Goal: Use online tool/utility: Utilize a website feature to perform a specific function

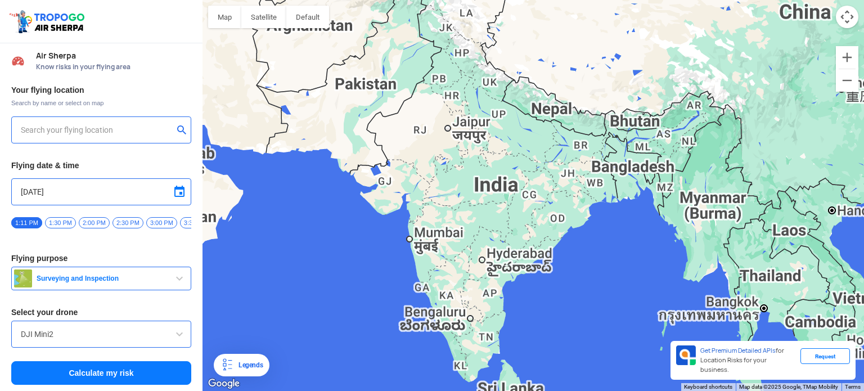
click at [380, 182] on div at bounding box center [534, 195] width 662 height 391
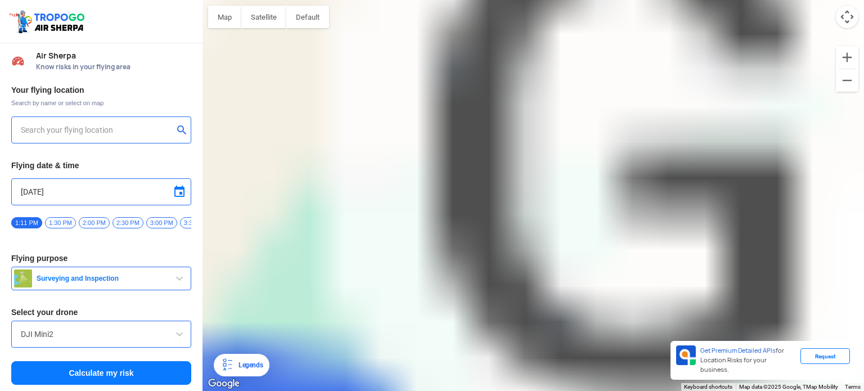
click at [514, 185] on div at bounding box center [534, 195] width 662 height 391
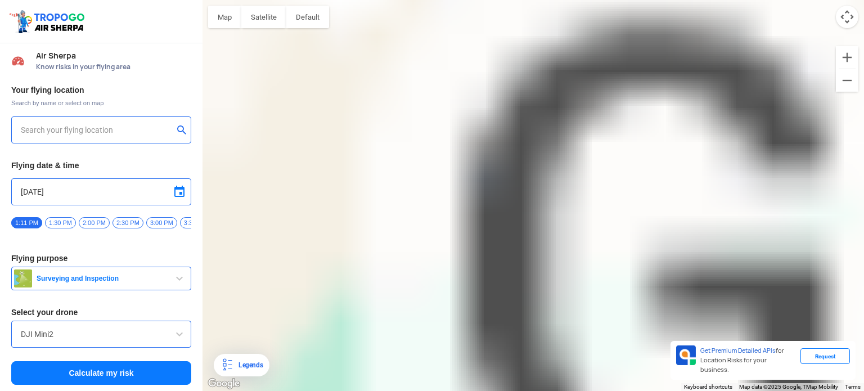
drag, startPoint x: 514, startPoint y: 190, endPoint x: 530, endPoint y: 334, distance: 145.4
click at [532, 351] on div at bounding box center [534, 195] width 662 height 391
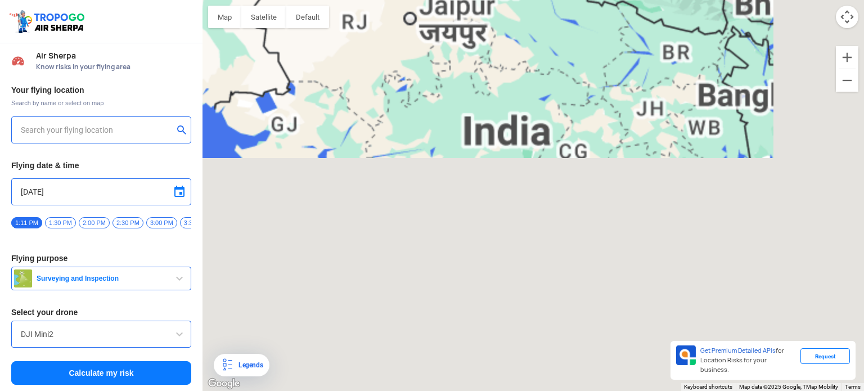
drag, startPoint x: 422, startPoint y: 277, endPoint x: 583, endPoint y: 141, distance: 211.1
click at [583, 141] on div at bounding box center [534, 195] width 662 height 391
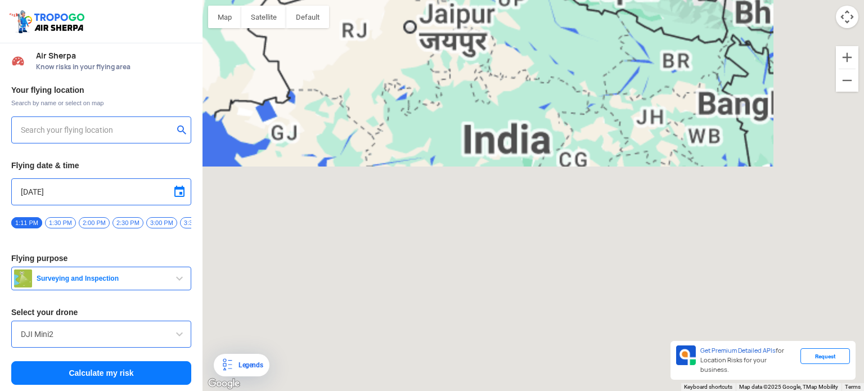
drag, startPoint x: 338, startPoint y: 175, endPoint x: 518, endPoint y: 199, distance: 181.1
click at [518, 199] on div at bounding box center [534, 195] width 662 height 391
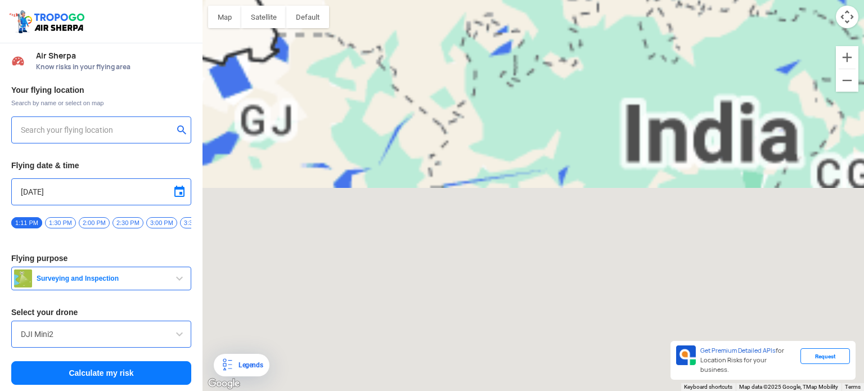
click at [130, 133] on input "text" at bounding box center [97, 130] width 152 height 14
type input "Lakhdhirgadh, [GEOGRAPHIC_DATA], [GEOGRAPHIC_DATA]"
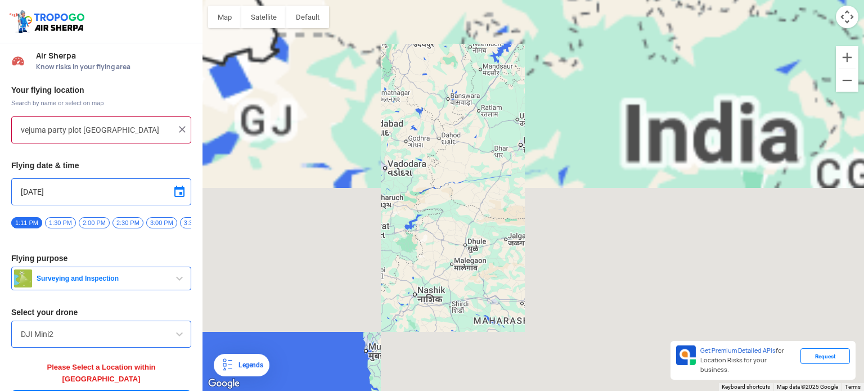
type input "vejuma party plot [GEOGRAPHIC_DATA]"
click at [180, 198] on div "[DATE]" at bounding box center [101, 191] width 180 height 27
click at [177, 191] on span at bounding box center [180, 192] width 14 height 14
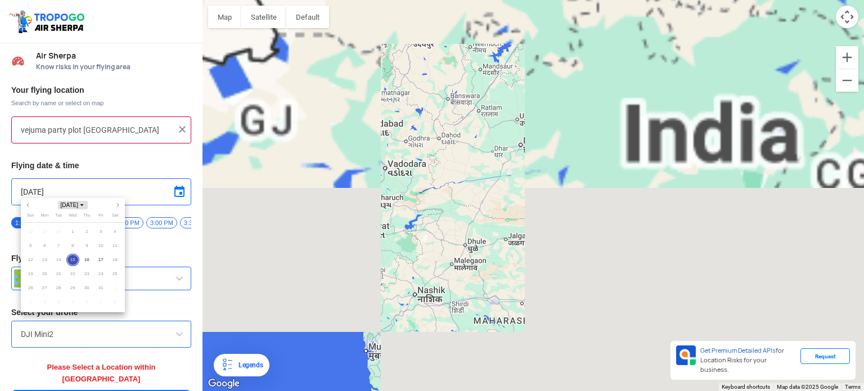
click at [83, 203] on span "Choose month and year" at bounding box center [82, 206] width 6 height 6
click at [73, 204] on span "2025" at bounding box center [72, 205] width 25 height 8
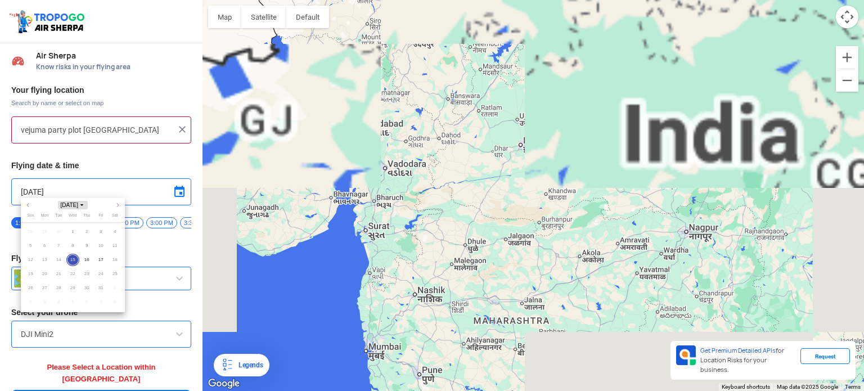
click at [71, 205] on span "[DATE]" at bounding box center [73, 205] width 30 height 8
click at [75, 208] on span "2025" at bounding box center [72, 205] width 25 height 8
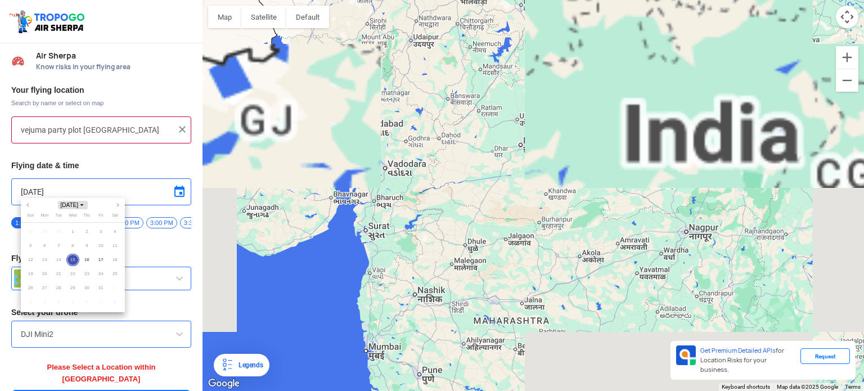
click at [63, 207] on span "[DATE]" at bounding box center [73, 205] width 30 height 8
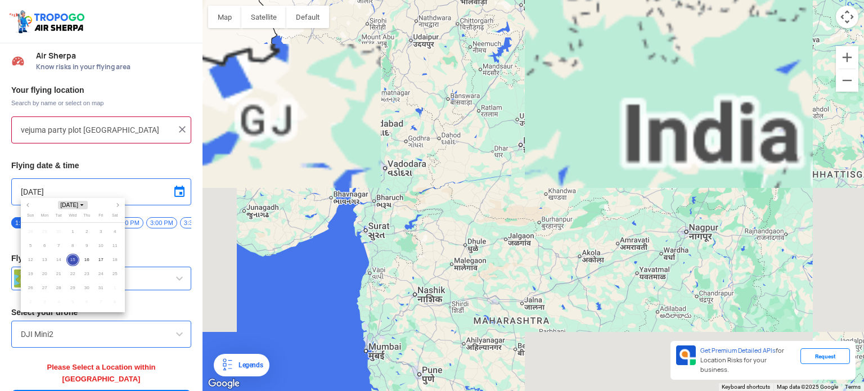
click at [63, 207] on span "[DATE]" at bounding box center [73, 205] width 30 height 8
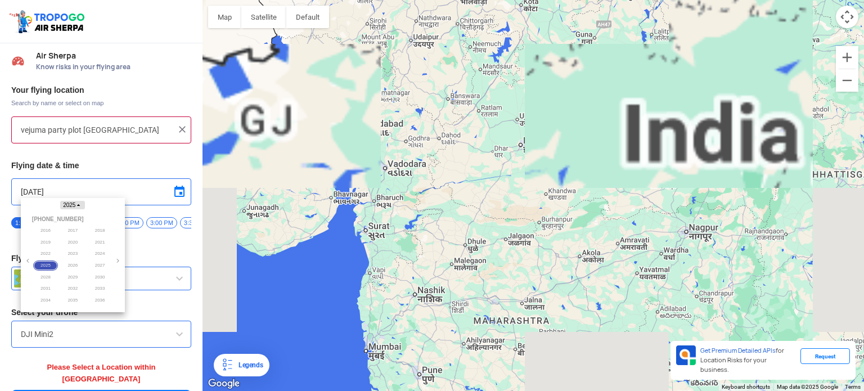
click at [63, 207] on span "2025" at bounding box center [72, 205] width 25 height 8
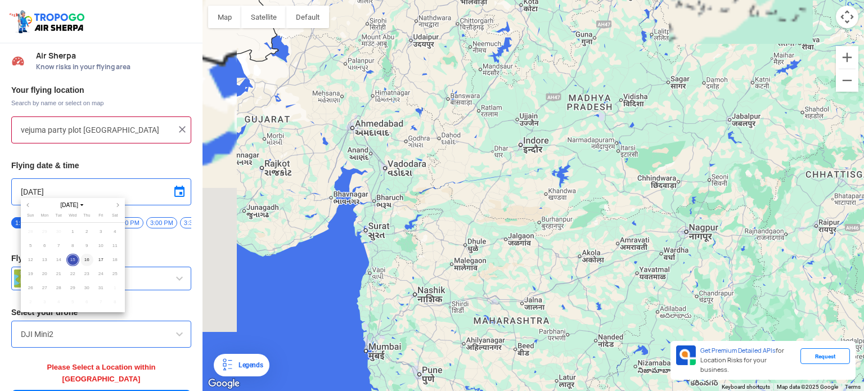
click at [90, 259] on span "16" at bounding box center [86, 260] width 13 height 13
type input "[DATE]"
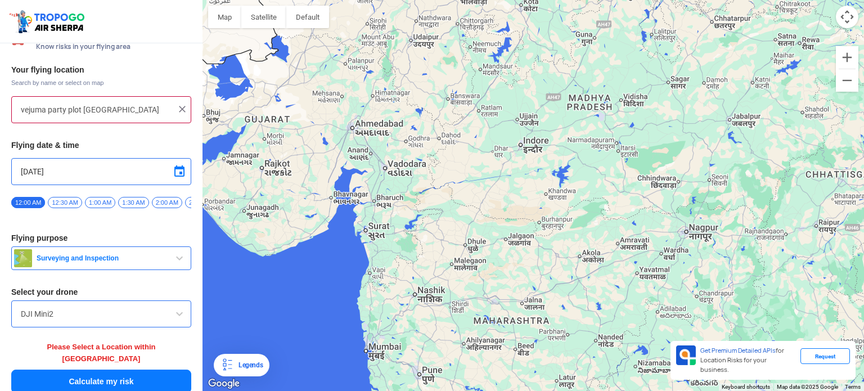
scroll to position [20, 0]
drag, startPoint x: 30, startPoint y: 219, endPoint x: 41, endPoint y: 218, distance: 10.3
click at [41, 218] on div "Your flying location Search by name or select on map vejuma party plot jamnagar…" at bounding box center [101, 229] width 203 height 341
click at [181, 204] on span "7:30 AM" at bounding box center [185, 202] width 30 height 11
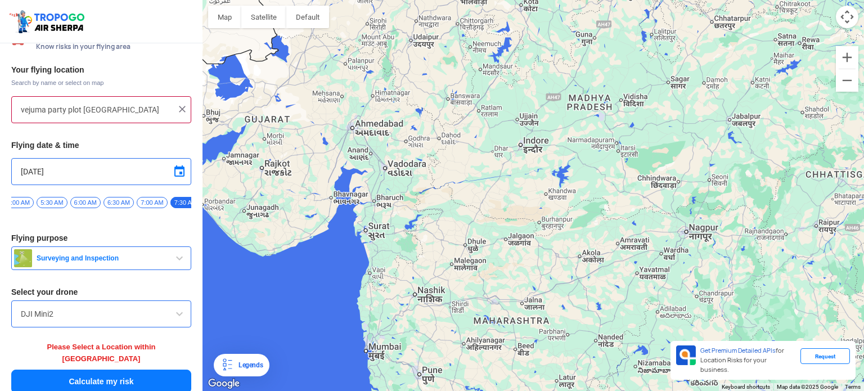
click at [97, 314] on input "DJI Mini2" at bounding box center [101, 314] width 161 height 14
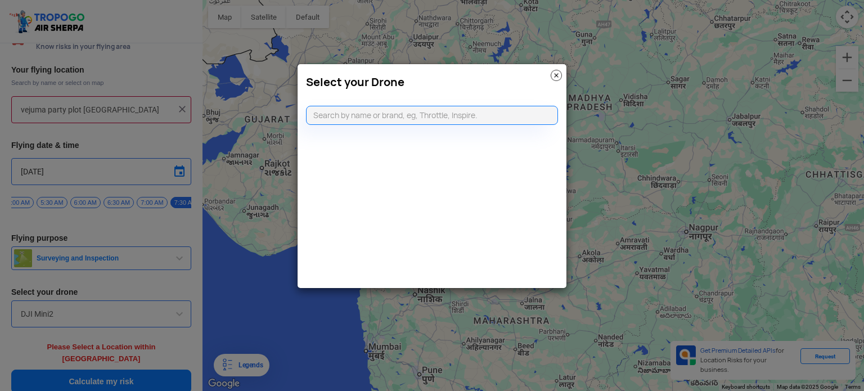
click at [261, 207] on modal-container "Select your Drone" at bounding box center [432, 195] width 864 height 391
click at [390, 110] on input "text" at bounding box center [432, 115] width 252 height 19
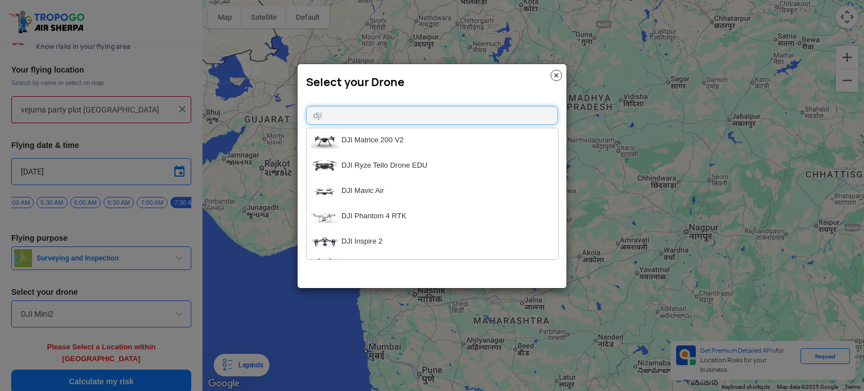
scroll to position [0, 0]
type input "dji m"
click at [430, 166] on li "DJI Mavic Air" at bounding box center [432, 166] width 251 height 25
type input "DJI Mavic Air"
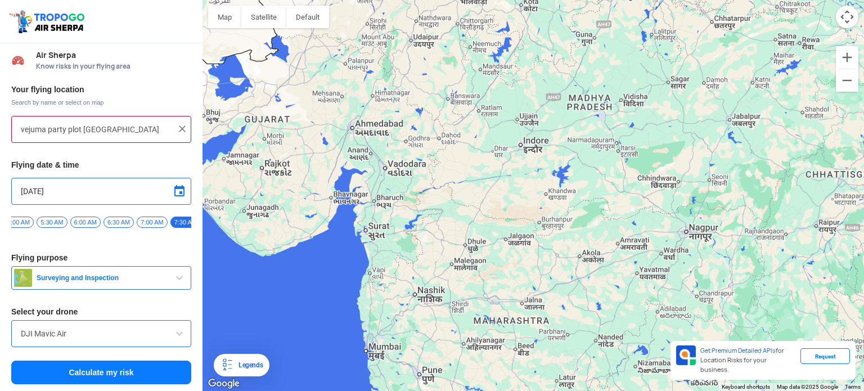
click at [102, 377] on button "Calculate my risk" at bounding box center [101, 373] width 180 height 24
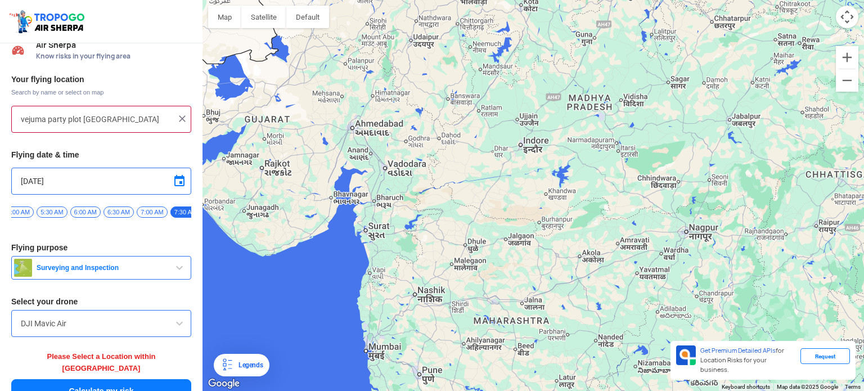
scroll to position [20, 0]
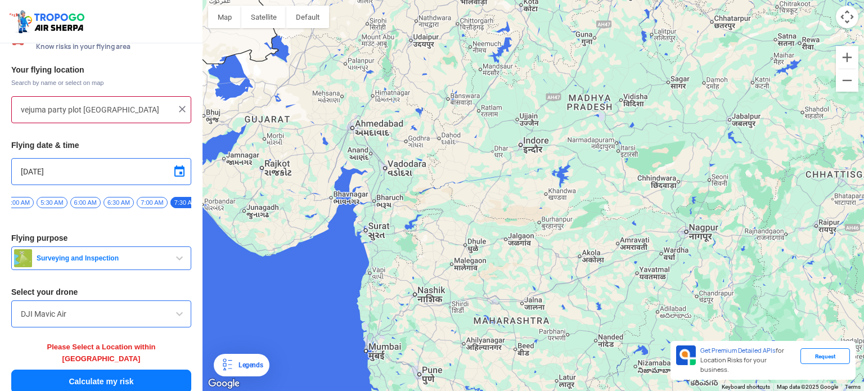
click at [250, 188] on div at bounding box center [534, 195] width 662 height 391
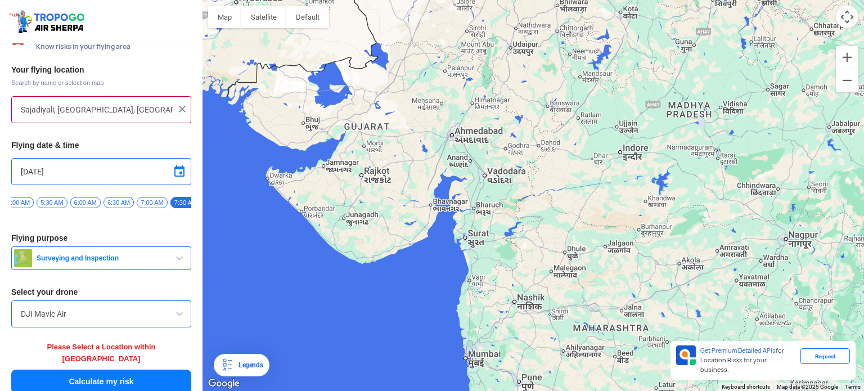
scroll to position [4, 0]
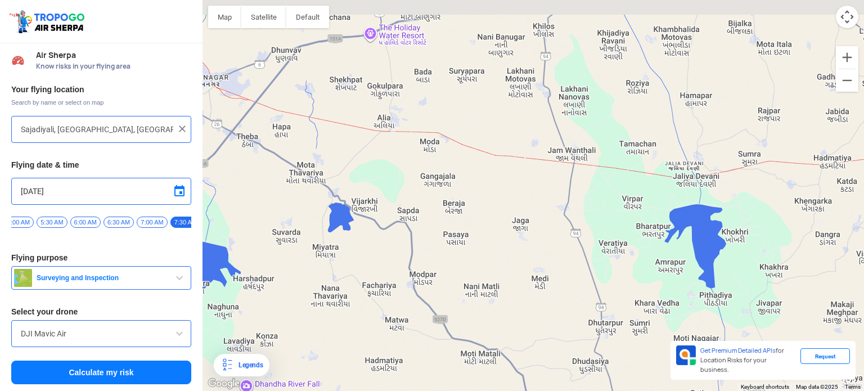
drag, startPoint x: 346, startPoint y: 106, endPoint x: 509, endPoint y: 372, distance: 312.3
click at [509, 372] on div at bounding box center [534, 195] width 662 height 391
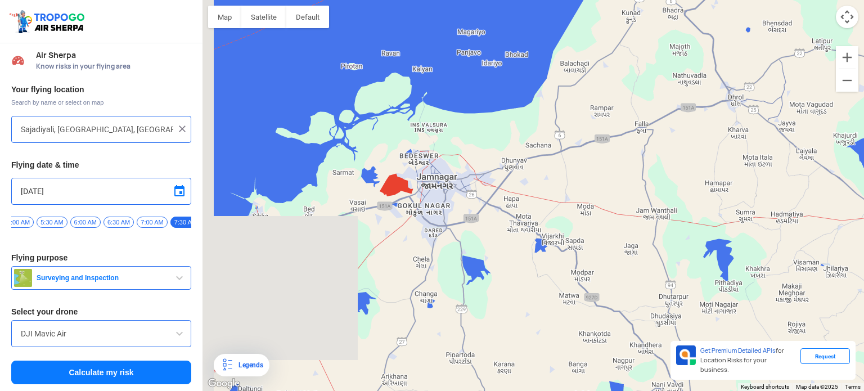
drag, startPoint x: 279, startPoint y: 172, endPoint x: 464, endPoint y: 205, distance: 187.5
click at [464, 205] on div at bounding box center [534, 195] width 662 height 391
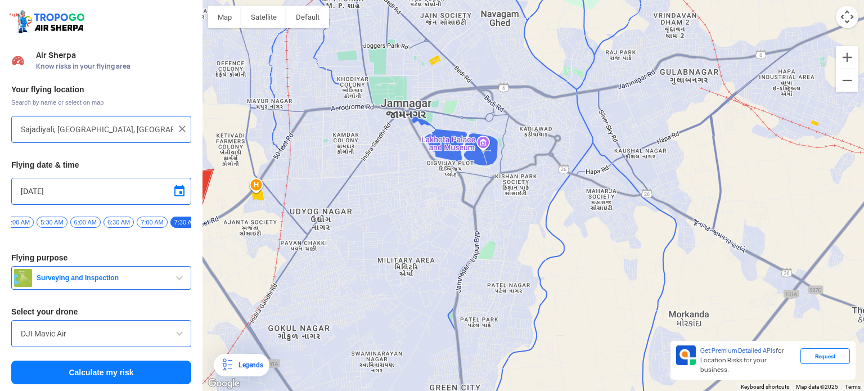
drag, startPoint x: 425, startPoint y: 125, endPoint x: 529, endPoint y: 300, distance: 203.9
click at [529, 300] on div at bounding box center [534, 195] width 662 height 391
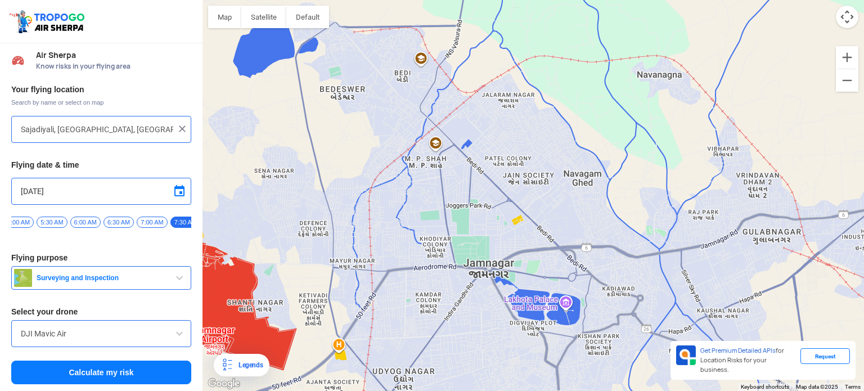
drag, startPoint x: 426, startPoint y: 148, endPoint x: 509, endPoint y: 310, distance: 181.9
click at [509, 310] on div at bounding box center [534, 195] width 662 height 391
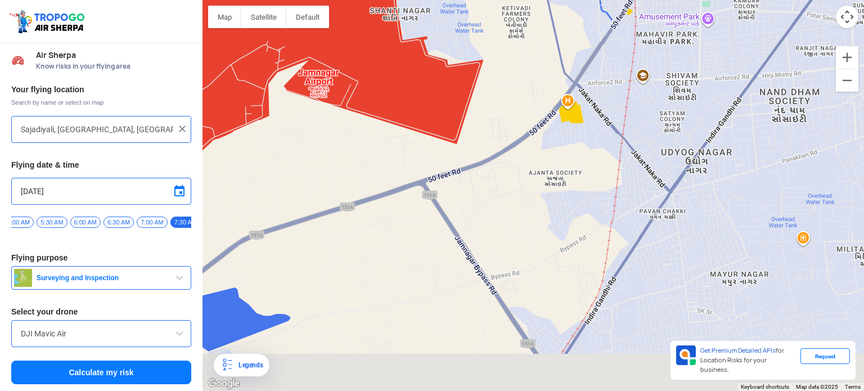
drag, startPoint x: 371, startPoint y: 319, endPoint x: 403, endPoint y: 213, distance: 110.9
click at [403, 213] on div at bounding box center [534, 195] width 662 height 391
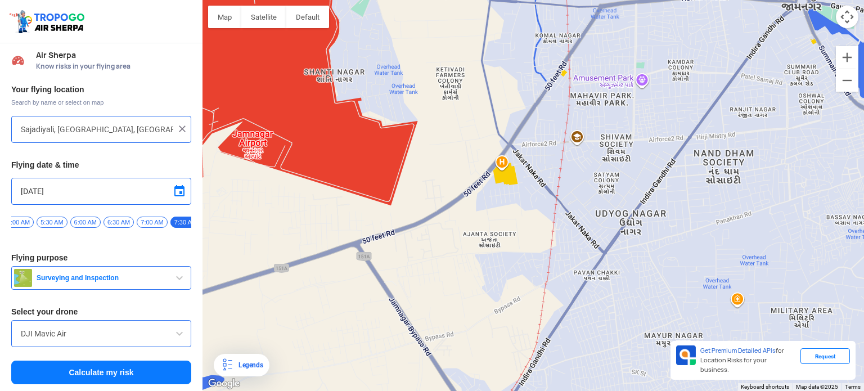
drag, startPoint x: 516, startPoint y: 182, endPoint x: 450, endPoint y: 240, distance: 88.9
click at [450, 240] on div at bounding box center [534, 195] width 662 height 391
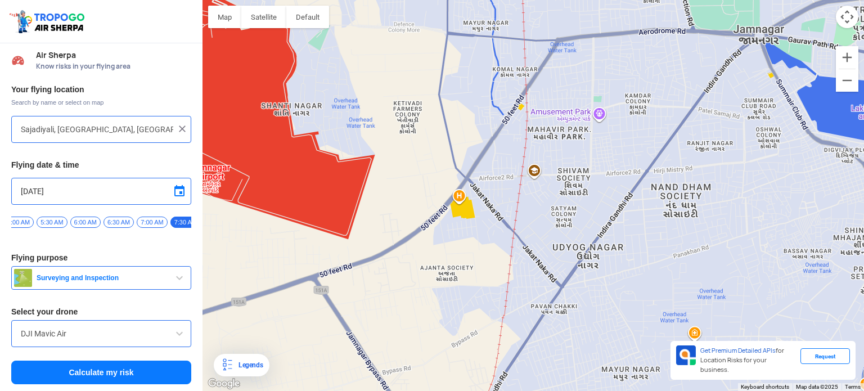
drag, startPoint x: 519, startPoint y: 202, endPoint x: 470, endPoint y: 240, distance: 61.8
click at [470, 240] on div at bounding box center [534, 195] width 662 height 391
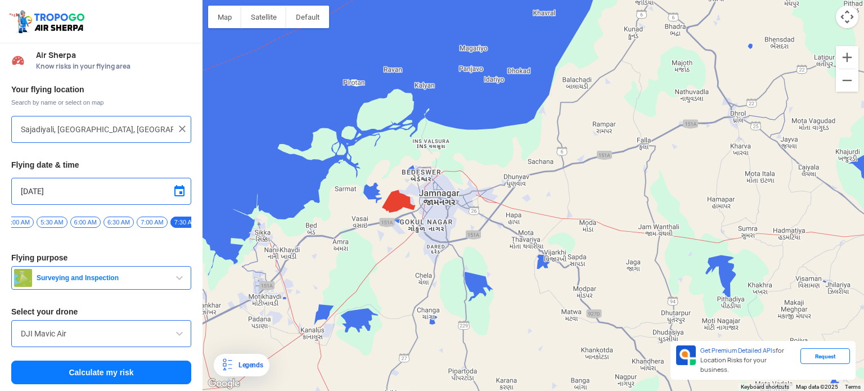
drag, startPoint x: 466, startPoint y: 273, endPoint x: 410, endPoint y: 250, distance: 60.8
click at [410, 250] on div at bounding box center [534, 195] width 662 height 391
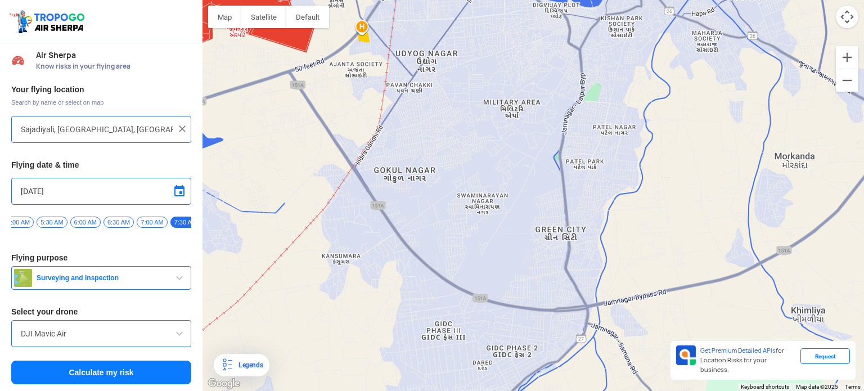
drag, startPoint x: 433, startPoint y: 182, endPoint x: 452, endPoint y: 246, distance: 67.5
click at [452, 246] on div at bounding box center [534, 195] width 662 height 391
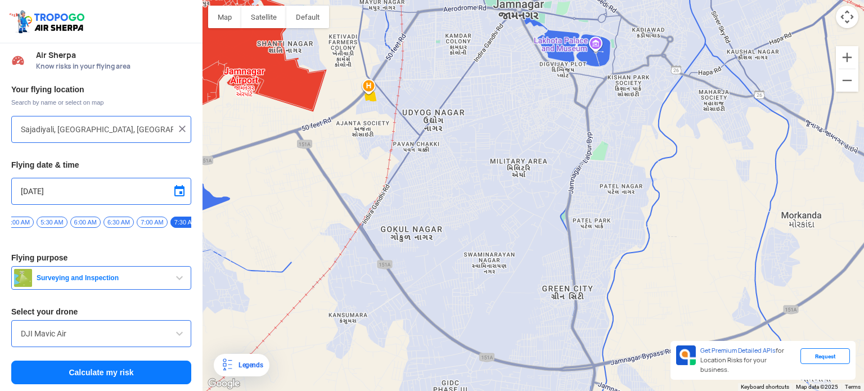
drag, startPoint x: 470, startPoint y: 124, endPoint x: 489, endPoint y: 142, distance: 27.1
click at [489, 142] on div at bounding box center [534, 195] width 662 height 391
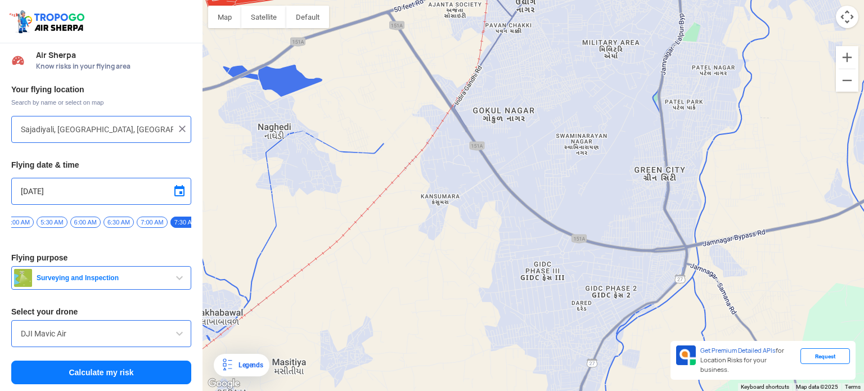
drag, startPoint x: 407, startPoint y: 227, endPoint x: 493, endPoint y: 114, distance: 141.8
click at [493, 114] on div at bounding box center [534, 195] width 662 height 391
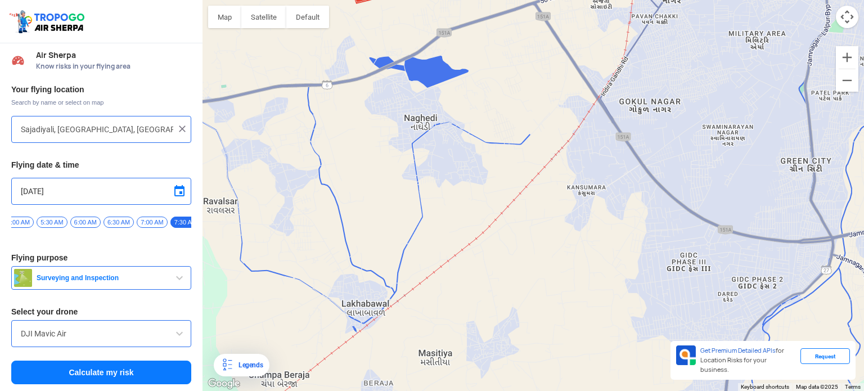
drag, startPoint x: 435, startPoint y: 169, endPoint x: 580, endPoint y: 160, distance: 145.4
click at [580, 160] on div at bounding box center [534, 195] width 662 height 391
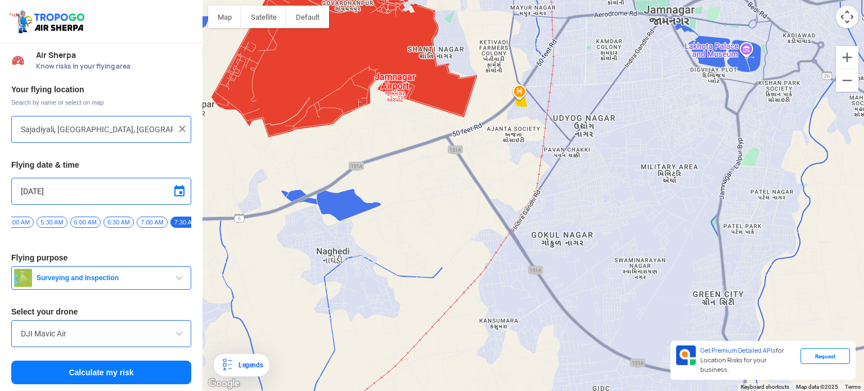
drag, startPoint x: 564, startPoint y: 137, endPoint x: 475, endPoint y: 274, distance: 163.5
click at [475, 274] on div at bounding box center [534, 195] width 662 height 391
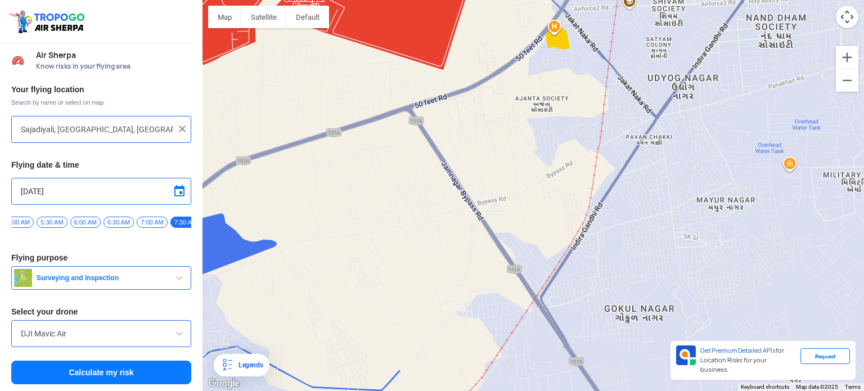
drag, startPoint x: 494, startPoint y: 179, endPoint x: 484, endPoint y: 214, distance: 35.8
click at [484, 214] on div at bounding box center [534, 195] width 662 height 391
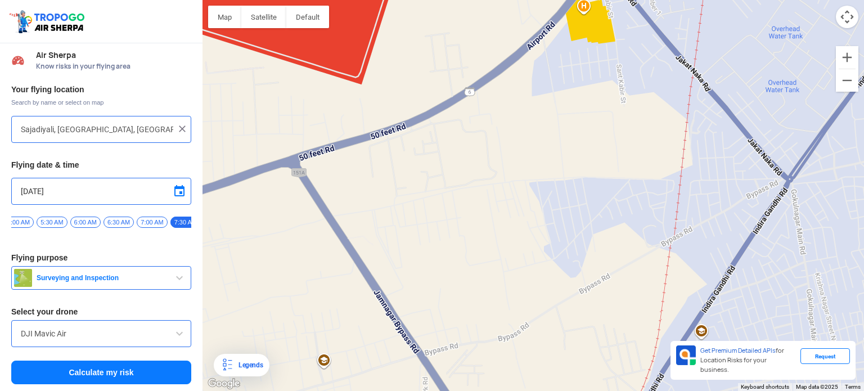
drag, startPoint x: 485, startPoint y: 195, endPoint x: 452, endPoint y: 309, distance: 118.2
click at [452, 309] on div at bounding box center [534, 195] width 662 height 391
click at [442, 192] on div at bounding box center [534, 195] width 662 height 391
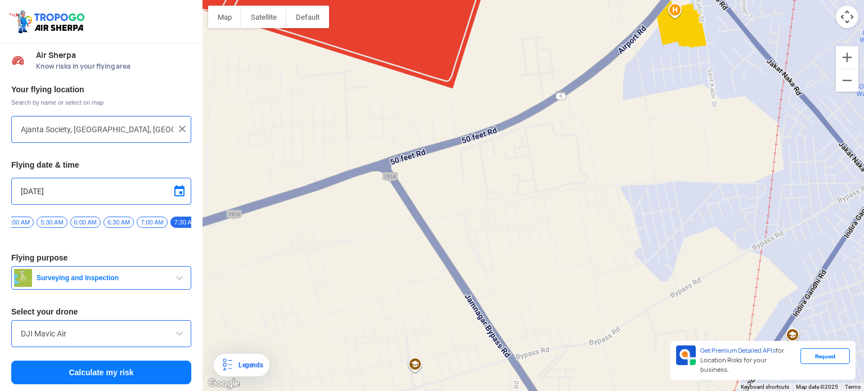
click at [407, 192] on div at bounding box center [534, 195] width 662 height 391
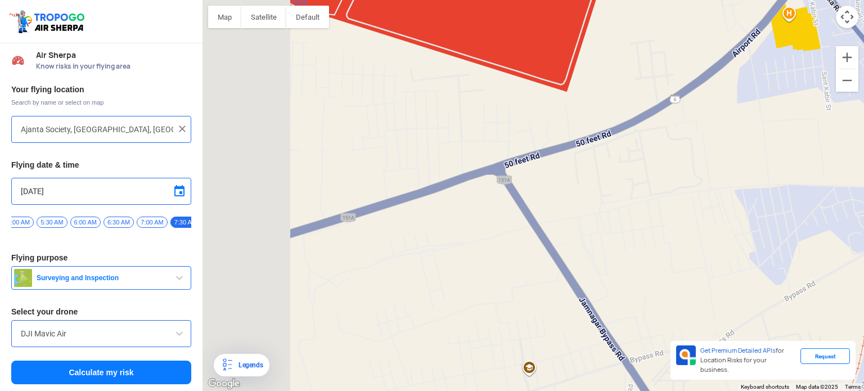
type input "[GEOGRAPHIC_DATA], [GEOGRAPHIC_DATA] 361006, [GEOGRAPHIC_DATA]"
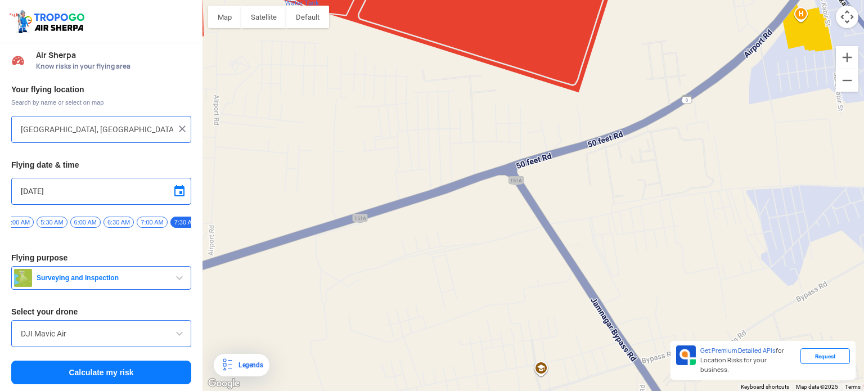
click at [92, 371] on button "Calculate my risk" at bounding box center [101, 373] width 180 height 24
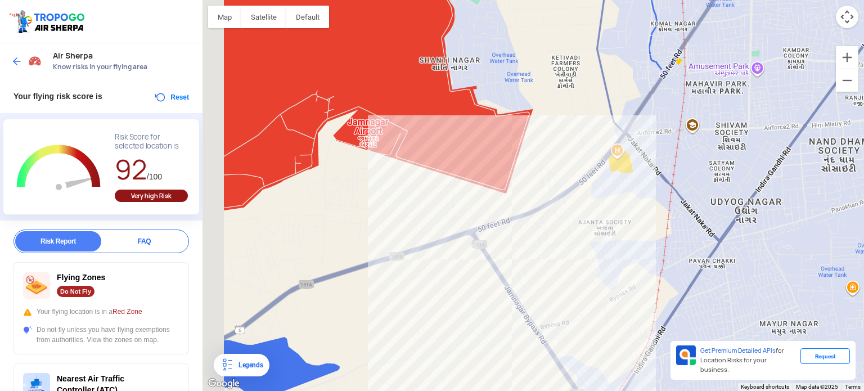
drag, startPoint x: 536, startPoint y: 265, endPoint x: 486, endPoint y: 258, distance: 50.0
click at [486, 258] on div at bounding box center [534, 195] width 662 height 391
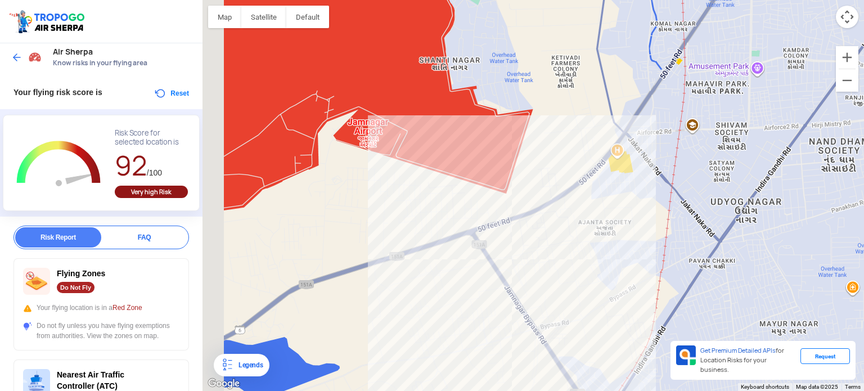
scroll to position [0, 0]
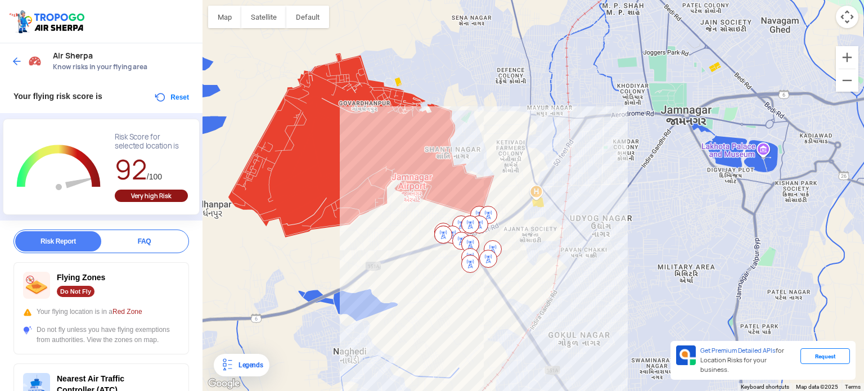
drag, startPoint x: 482, startPoint y: 169, endPoint x: 519, endPoint y: 155, distance: 39.2
click at [519, 155] on div at bounding box center [534, 195] width 662 height 391
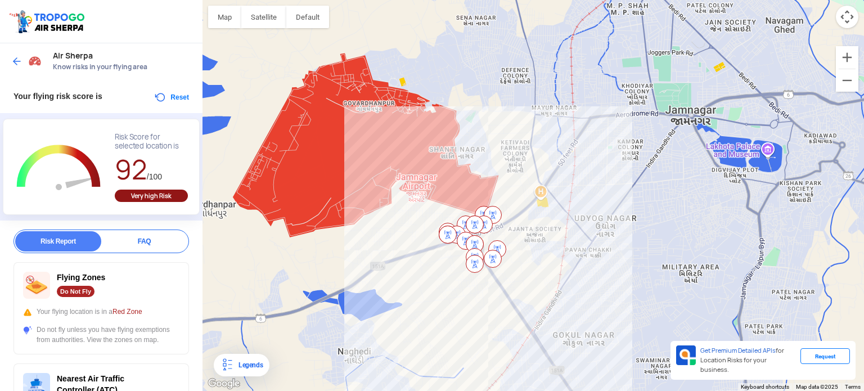
click at [140, 240] on div "FAQ" at bounding box center [144, 241] width 86 height 20
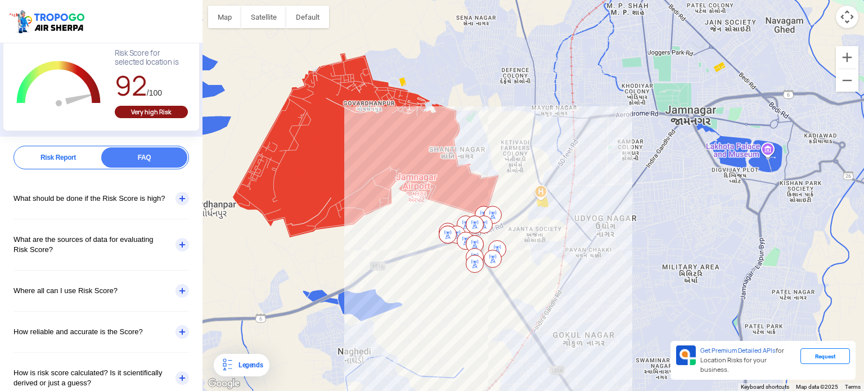
scroll to position [105, 0]
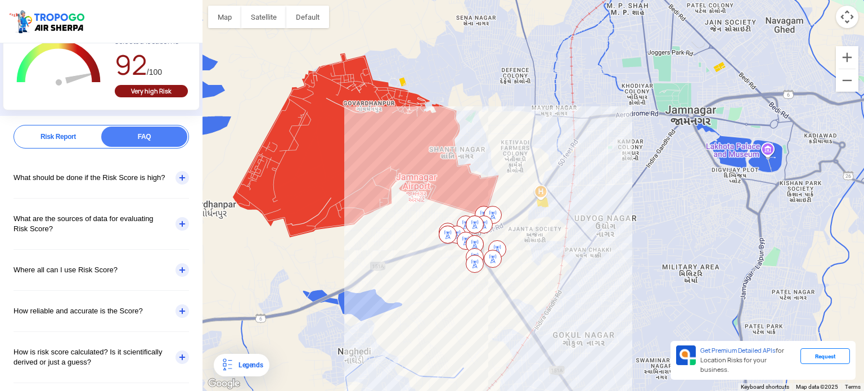
click at [126, 181] on div "What should be done if the Risk Score is high?" at bounding box center [102, 178] width 176 height 41
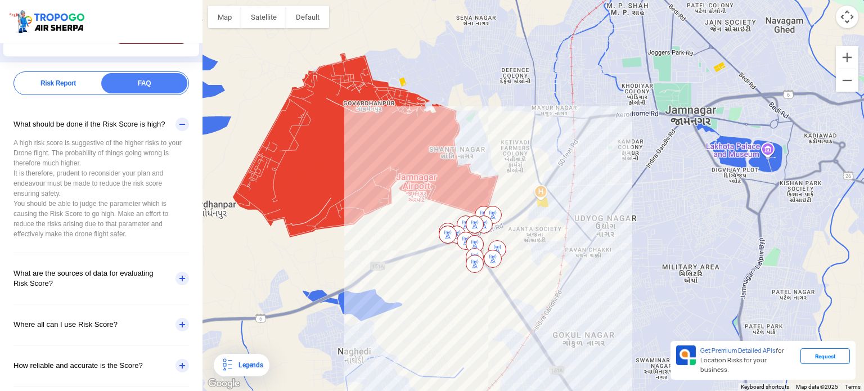
scroll to position [161, 0]
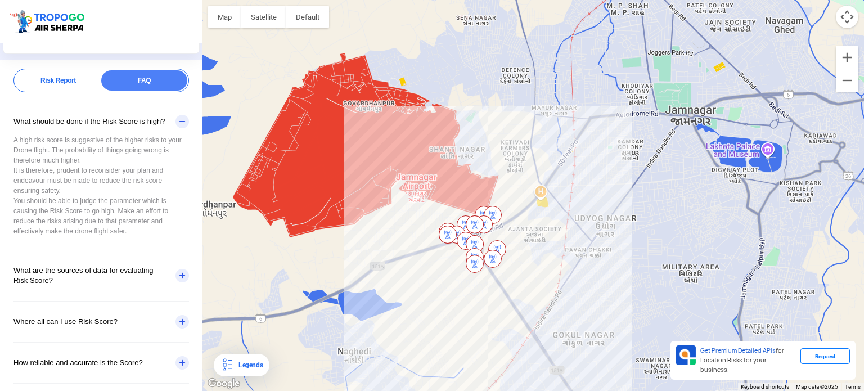
click at [135, 197] on div "A high risk score is suggestive of the higher risks to your Drone flight. The p…" at bounding box center [102, 192] width 176 height 115
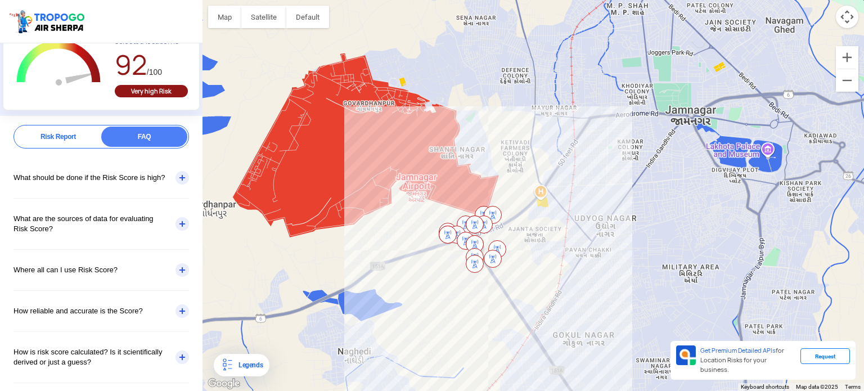
click at [80, 230] on div "What are the sources of data for evaluating Risk Score?" at bounding box center [102, 224] width 176 height 51
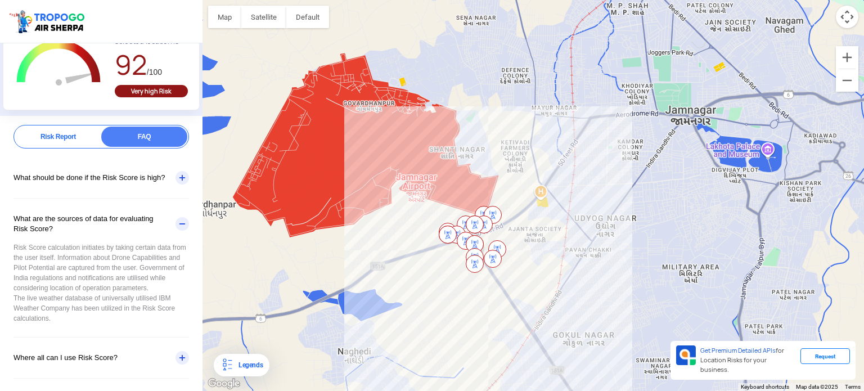
click at [80, 230] on div "What are the sources of data for evaluating Risk Score?" at bounding box center [102, 224] width 176 height 51
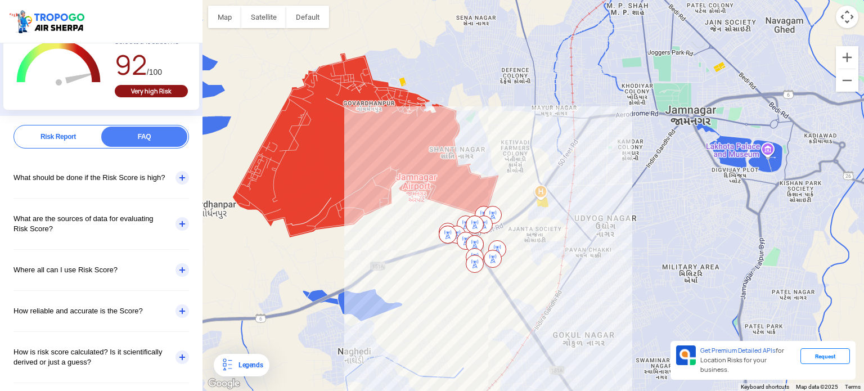
click at [72, 305] on div "How reliable and accurate is the Score?" at bounding box center [102, 311] width 176 height 41
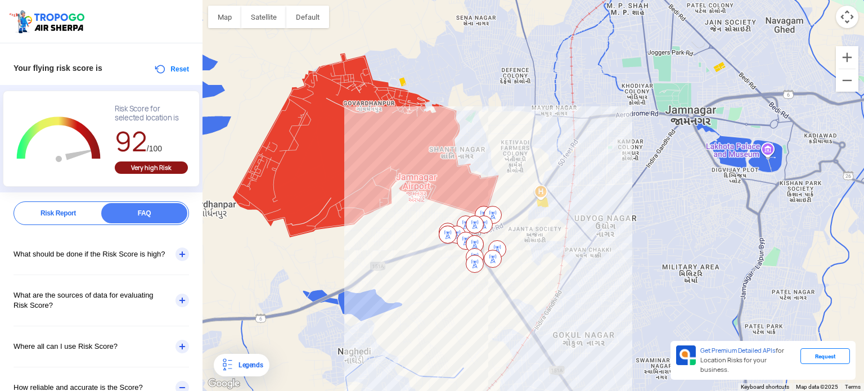
scroll to position [0, 0]
